Goal: Information Seeking & Learning: Learn about a topic

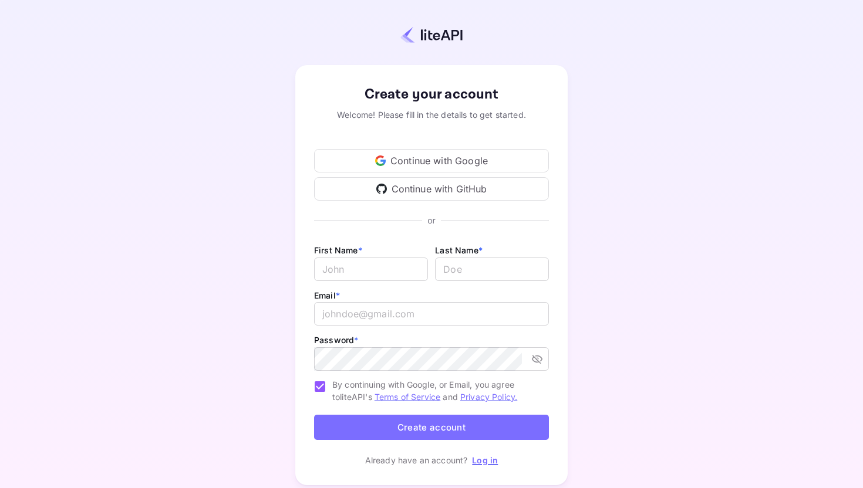
click at [456, 157] on div "Continue with Google" at bounding box center [431, 160] width 235 height 23
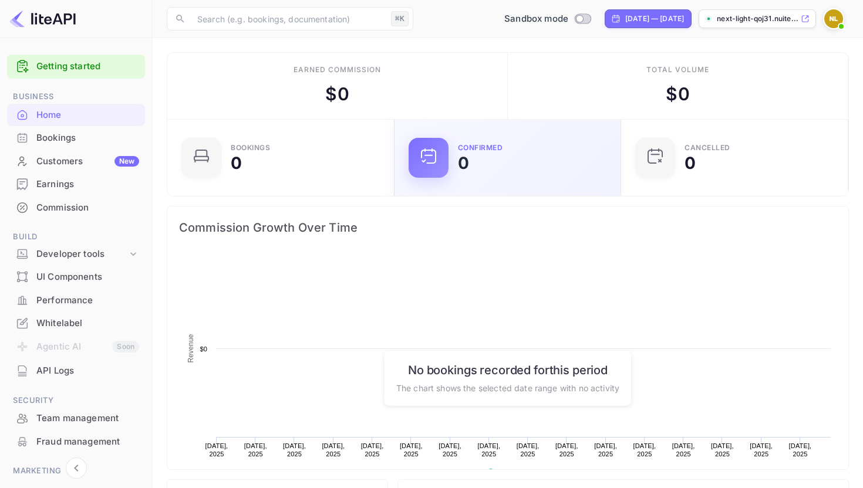
scroll to position [1, 1]
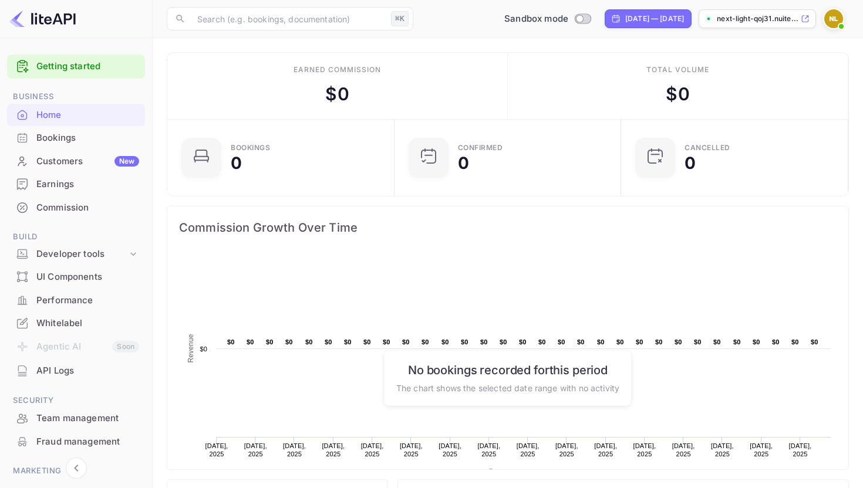
click at [836, 20] on img at bounding box center [833, 18] width 19 height 19
click at [836, 20] on div at bounding box center [431, 244] width 863 height 488
click at [83, 253] on div "Developer tools" at bounding box center [81, 255] width 91 height 14
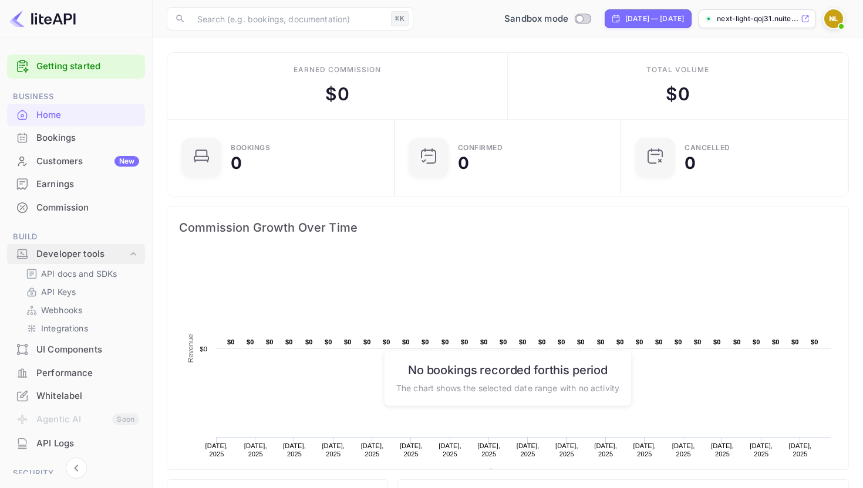
click at [85, 258] on div "Developer tools" at bounding box center [81, 255] width 91 height 14
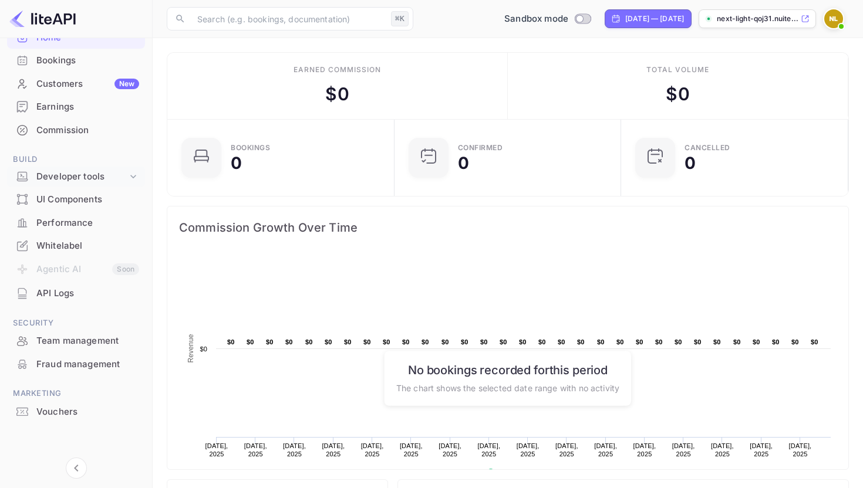
scroll to position [0, 0]
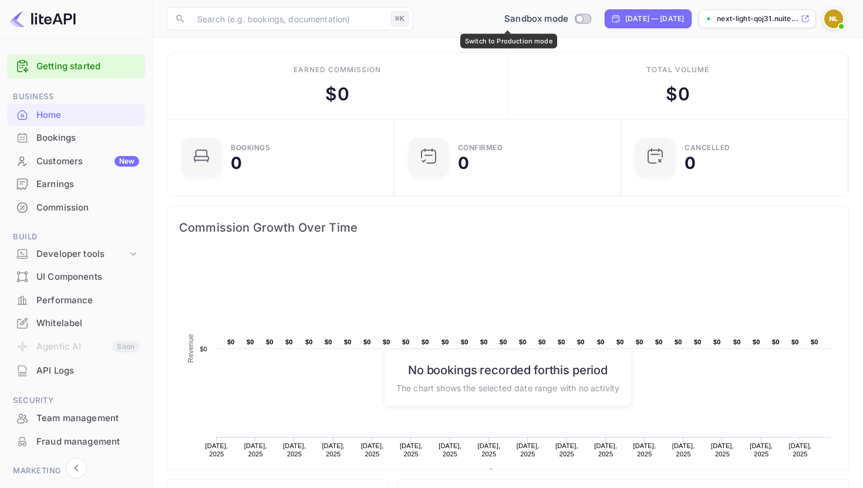
click at [568, 16] on input "Switch to Production mode" at bounding box center [579, 19] width 23 height 8
checkbox input "false"
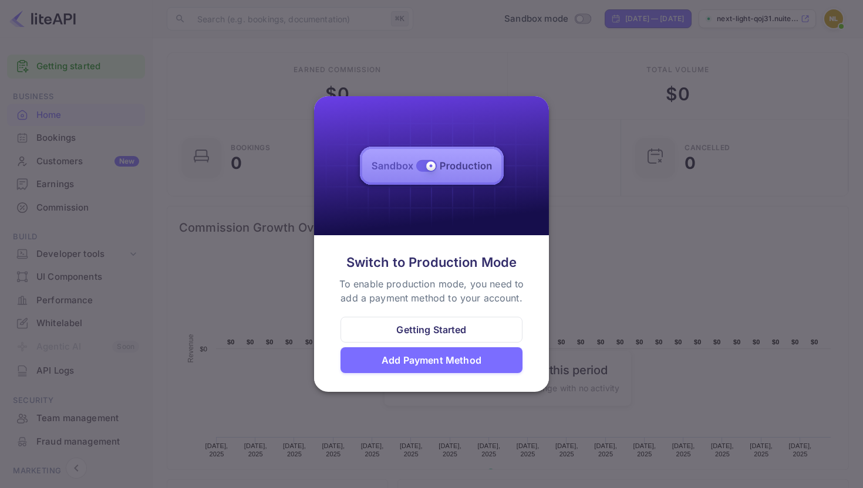
click at [444, 333] on div "Getting Started" at bounding box center [431, 330] width 70 height 14
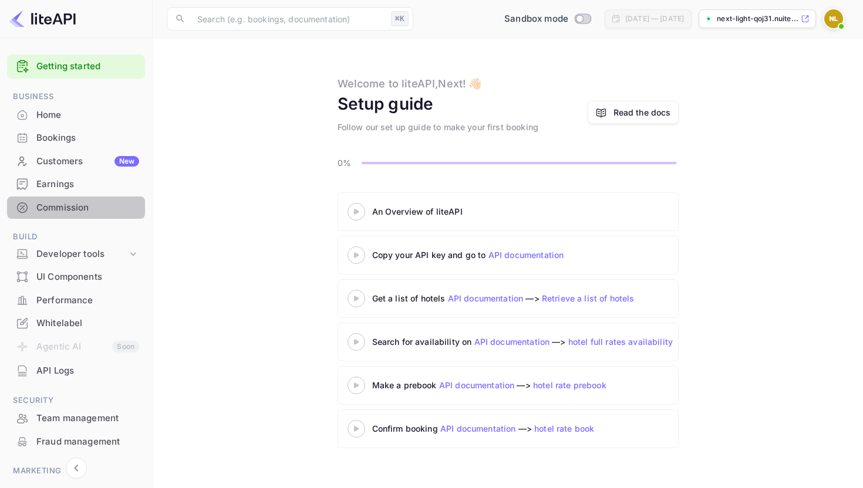
click at [88, 205] on div "Commission" at bounding box center [87, 208] width 103 height 14
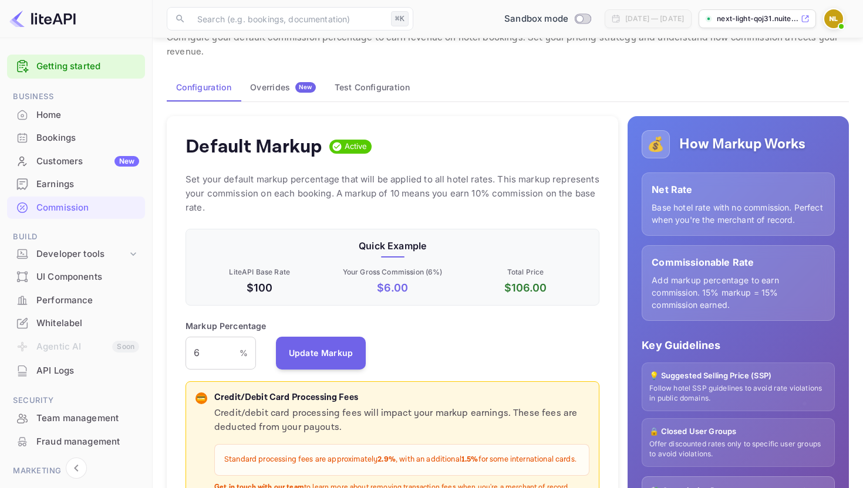
scroll to position [1, 0]
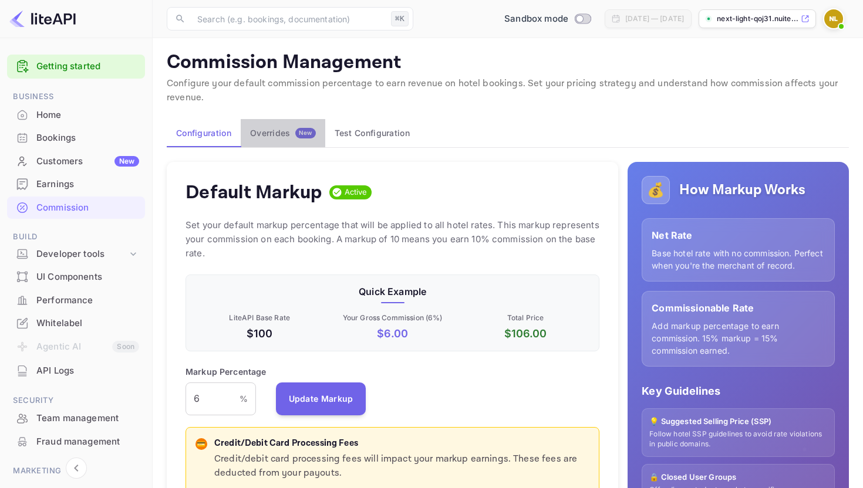
click at [296, 125] on button "Overrides New" at bounding box center [283, 133] width 85 height 28
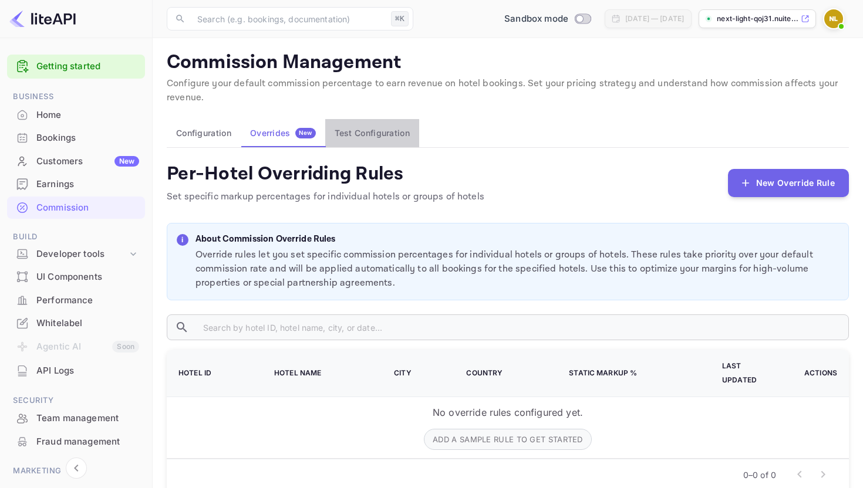
click at [374, 133] on button "Test Configuration" at bounding box center [372, 133] width 94 height 28
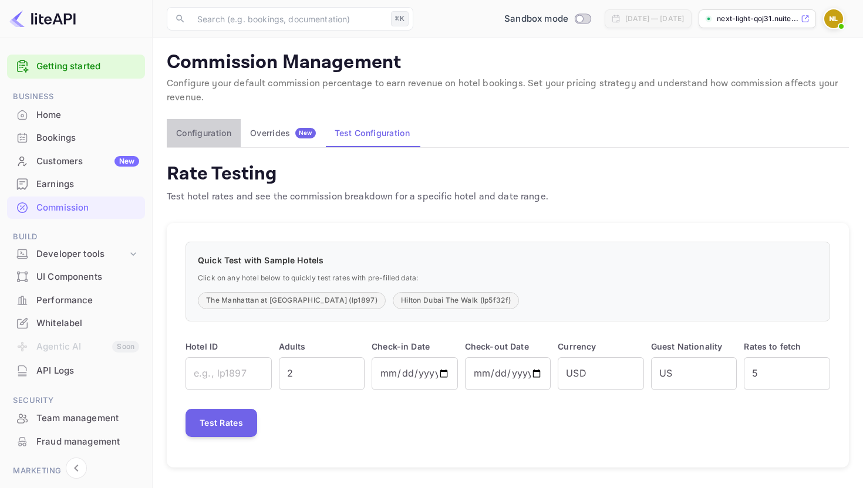
click at [205, 125] on button "Configuration" at bounding box center [204, 133] width 74 height 28
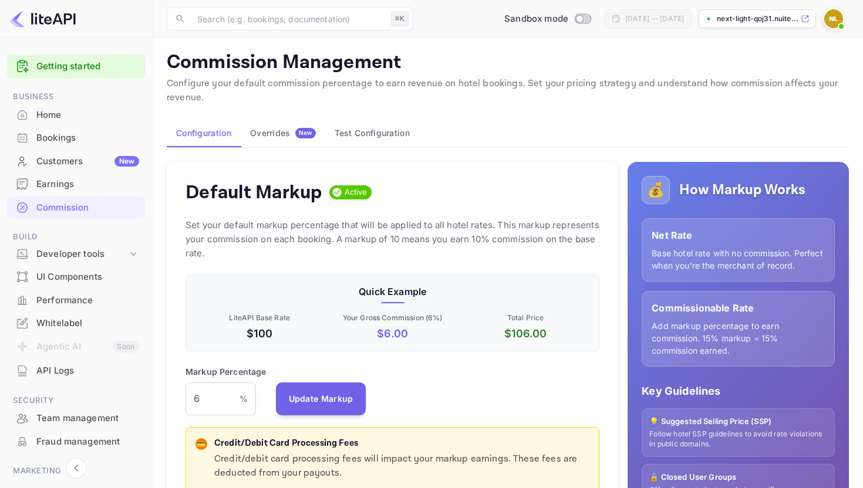
scroll to position [208, 414]
click at [79, 272] on div "UI Components" at bounding box center [87, 278] width 103 height 14
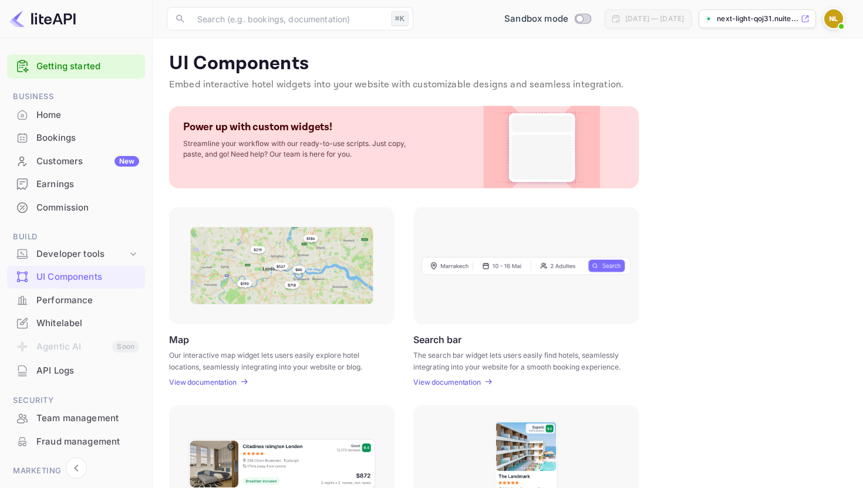
click at [79, 163] on div "Customers New" at bounding box center [87, 162] width 103 height 14
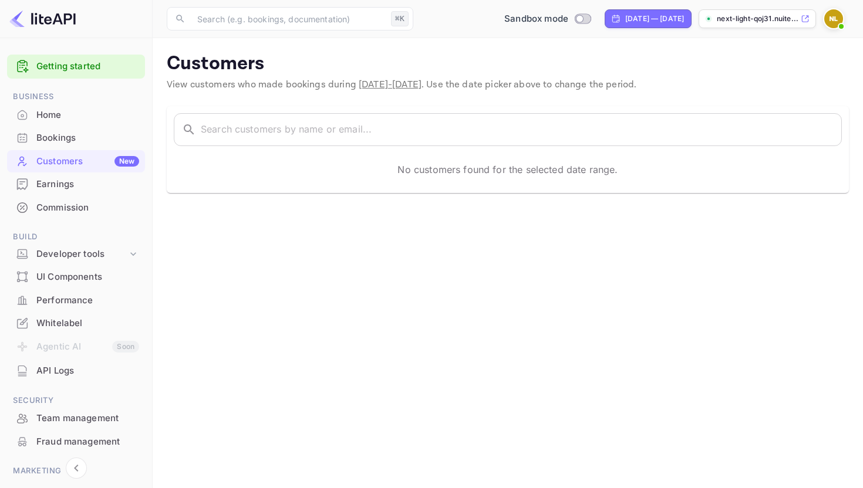
click at [58, 111] on div "Home" at bounding box center [87, 116] width 103 height 14
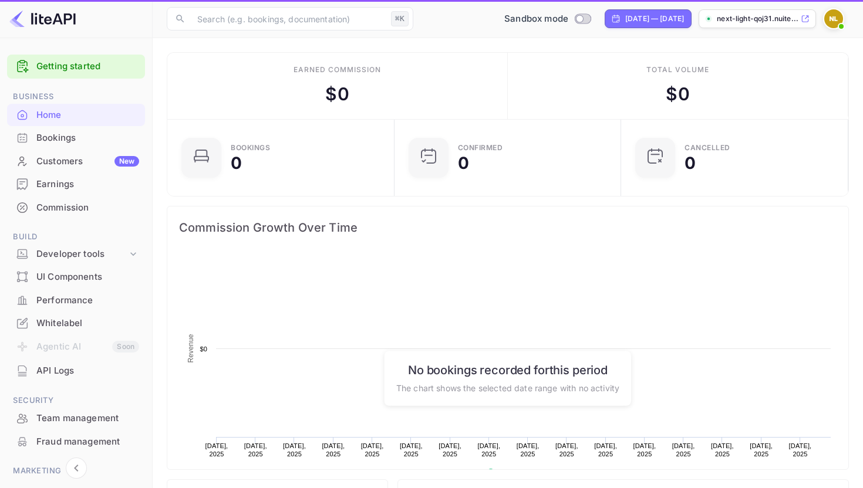
scroll to position [191, 220]
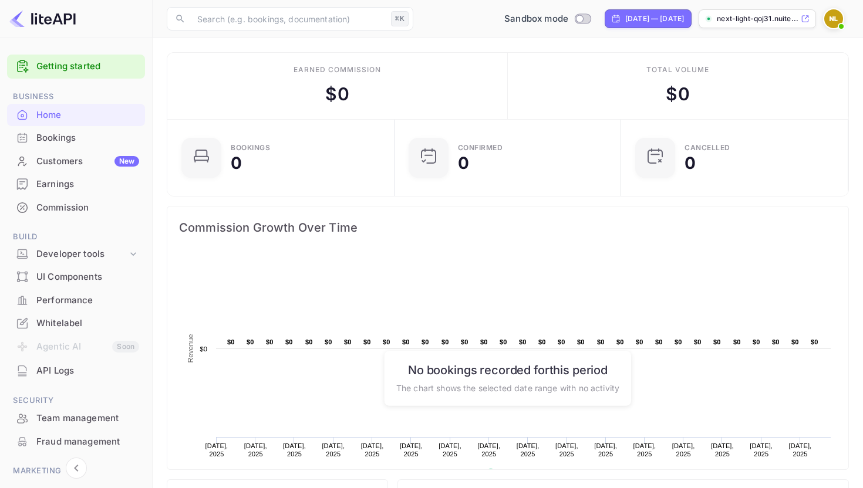
click at [60, 349] on li "Agentic AI Soon" at bounding box center [76, 347] width 138 height 25
click at [67, 372] on div "API Logs" at bounding box center [87, 372] width 103 height 14
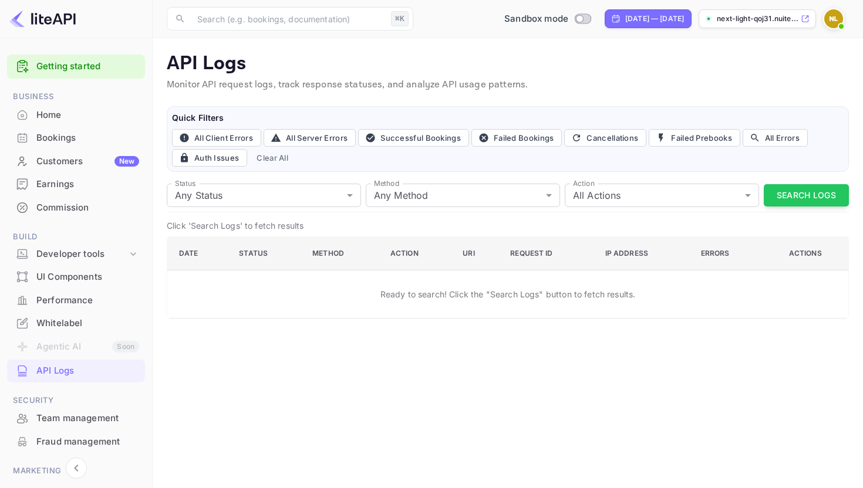
scroll to position [77, 0]
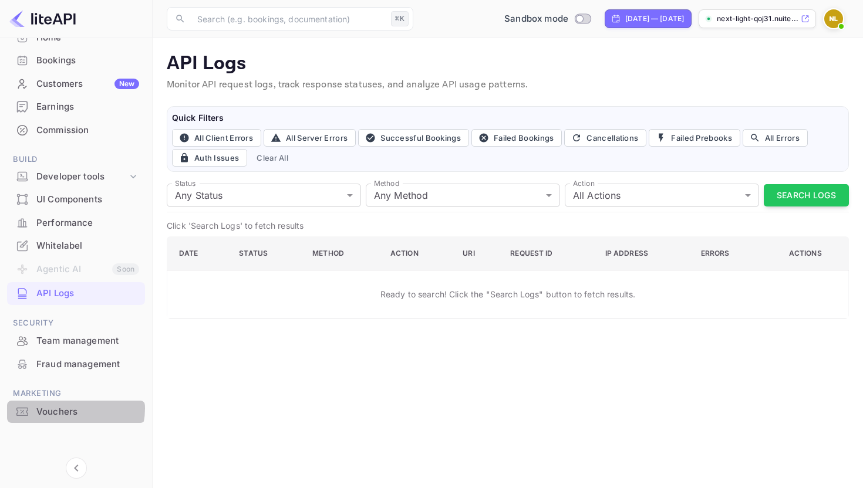
click at [69, 409] on div "Vouchers" at bounding box center [87, 413] width 103 height 14
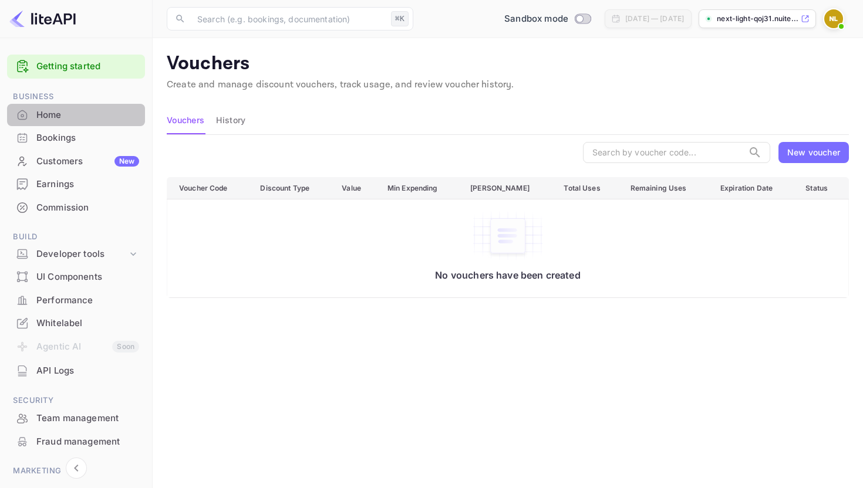
click at [76, 113] on div "Home" at bounding box center [87, 116] width 103 height 14
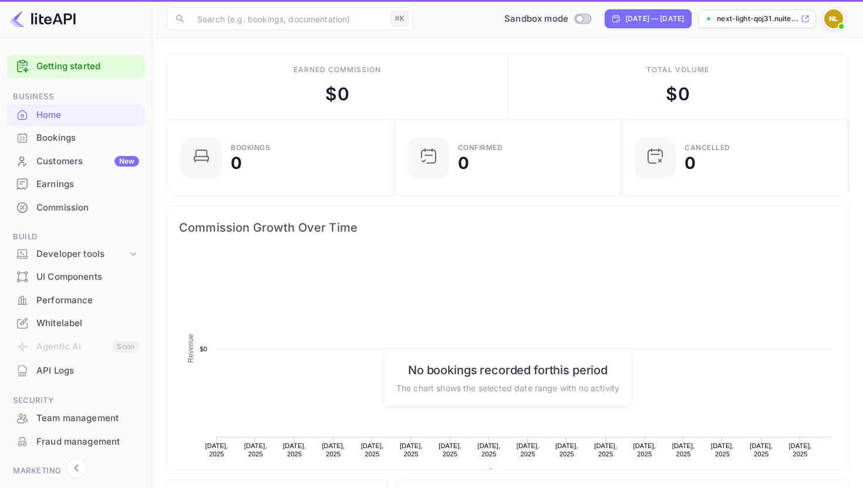
scroll to position [191, 220]
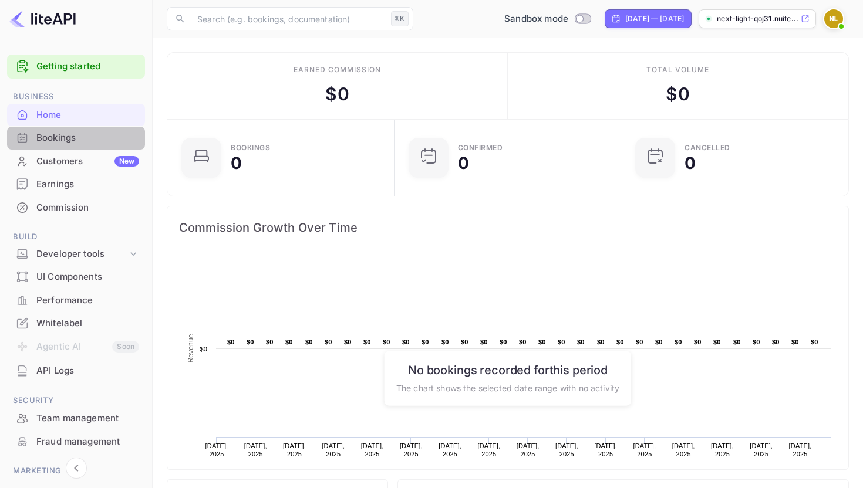
click at [113, 139] on div "Bookings" at bounding box center [87, 139] width 103 height 14
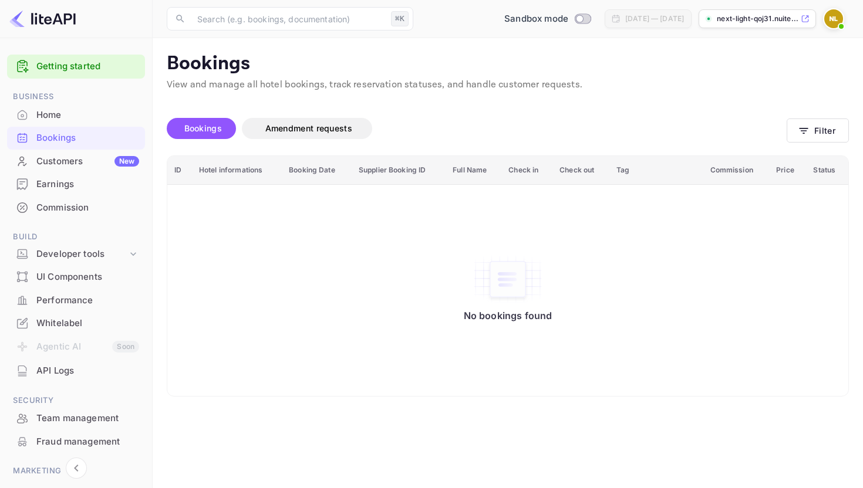
click at [766, 14] on p "next-light-qoj31.nuite..." at bounding box center [758, 19] width 82 height 11
click at [100, 251] on div "Developer tools" at bounding box center [81, 255] width 91 height 14
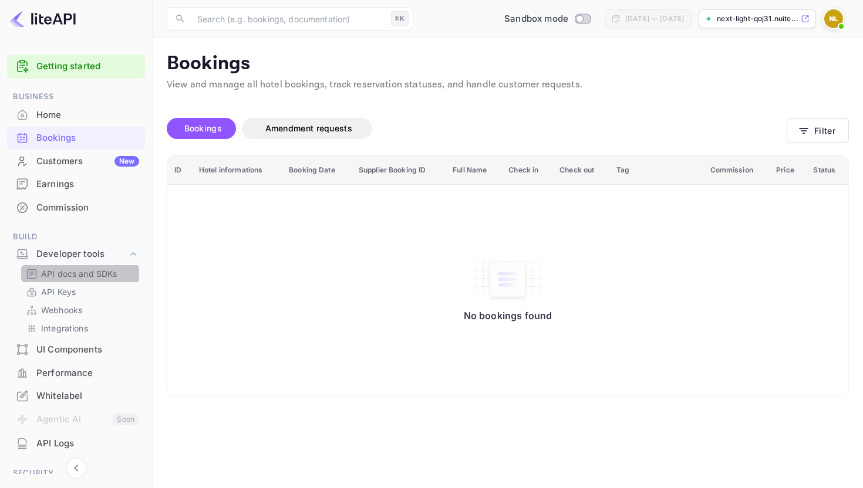
click at [77, 274] on p "API docs and SDKs" at bounding box center [79, 274] width 76 height 12
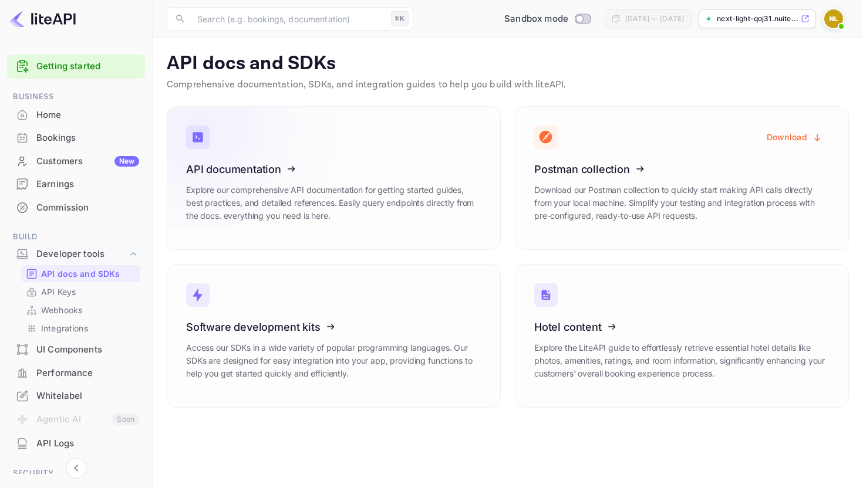
click at [338, 164] on icon at bounding box center [258, 167] width 183 height 121
